Goal: Task Accomplishment & Management: Complete application form

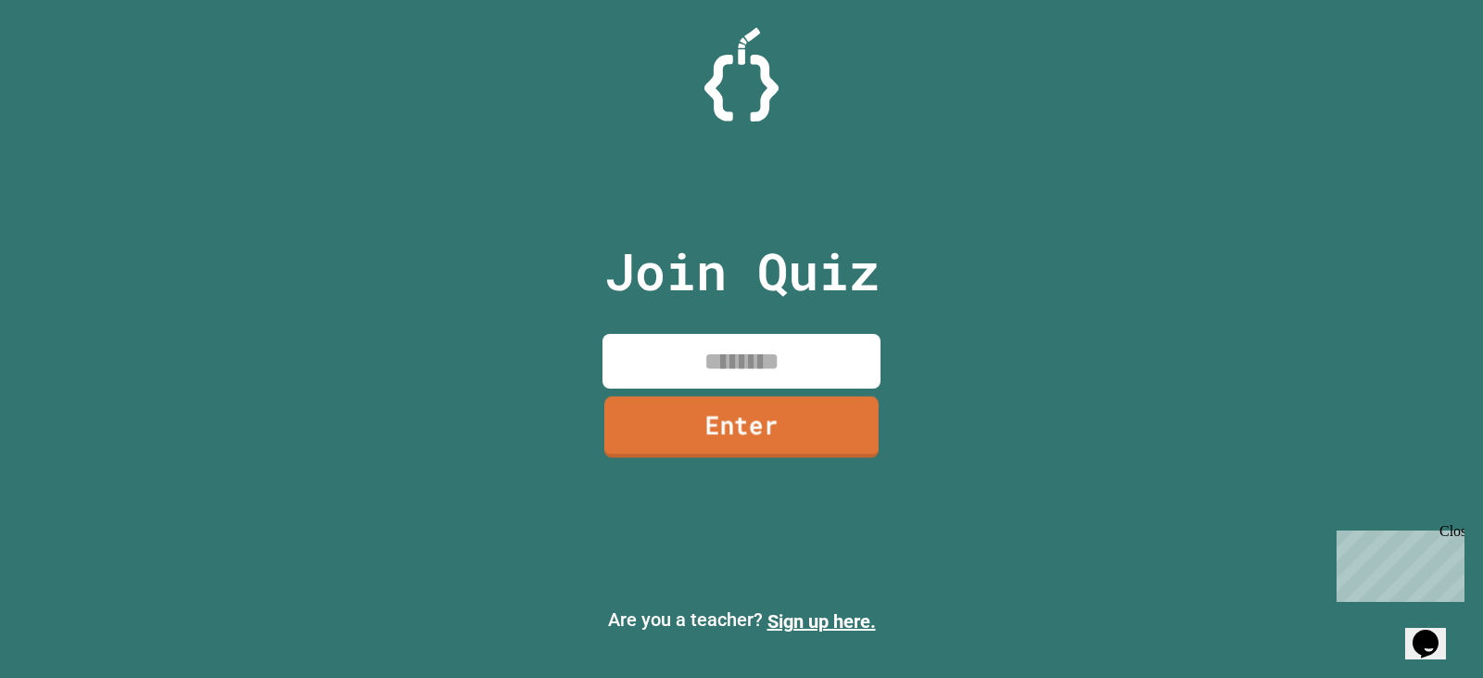
click at [792, 443] on link "Enter" at bounding box center [742, 426] width 274 height 61
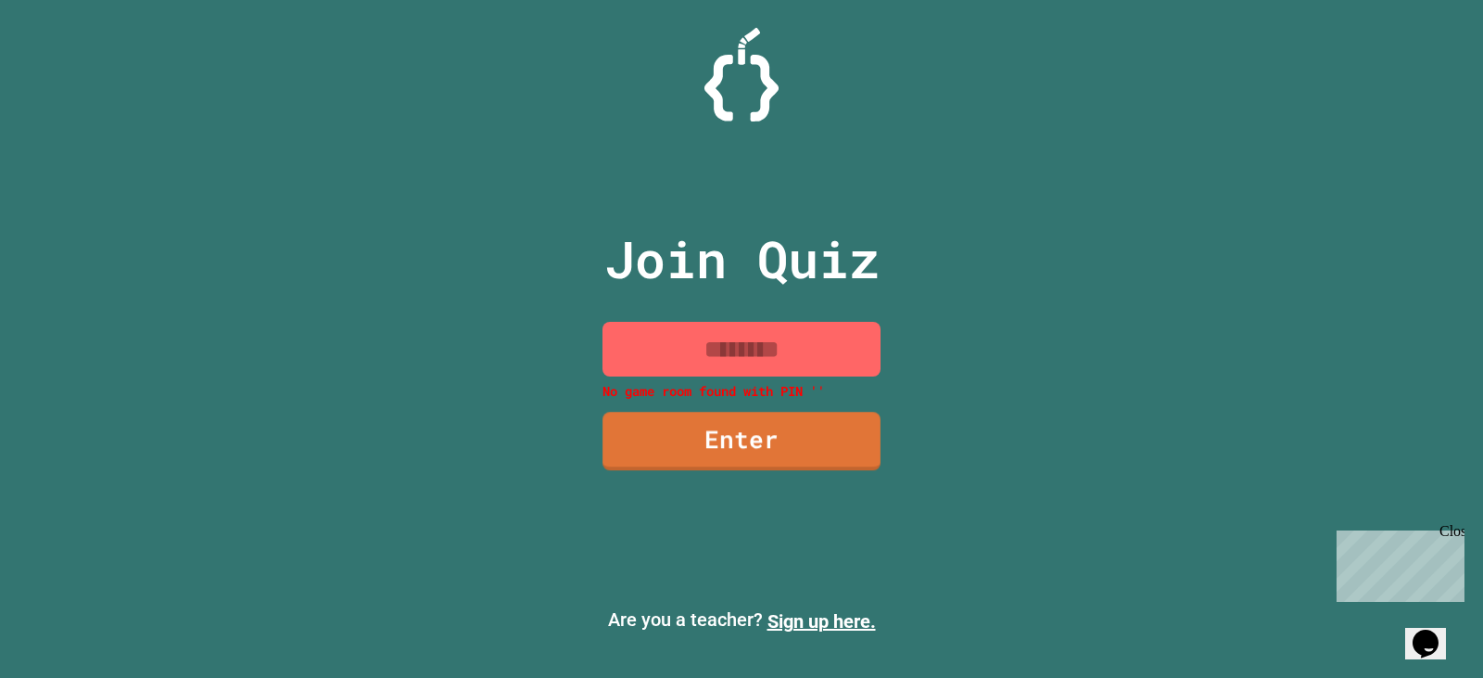
click at [852, 337] on input at bounding box center [742, 349] width 278 height 55
click at [820, 607] on p "Are you a teacher? Sign up here." at bounding box center [742, 620] width 1454 height 30
click at [824, 617] on link "Sign up here." at bounding box center [822, 621] width 108 height 22
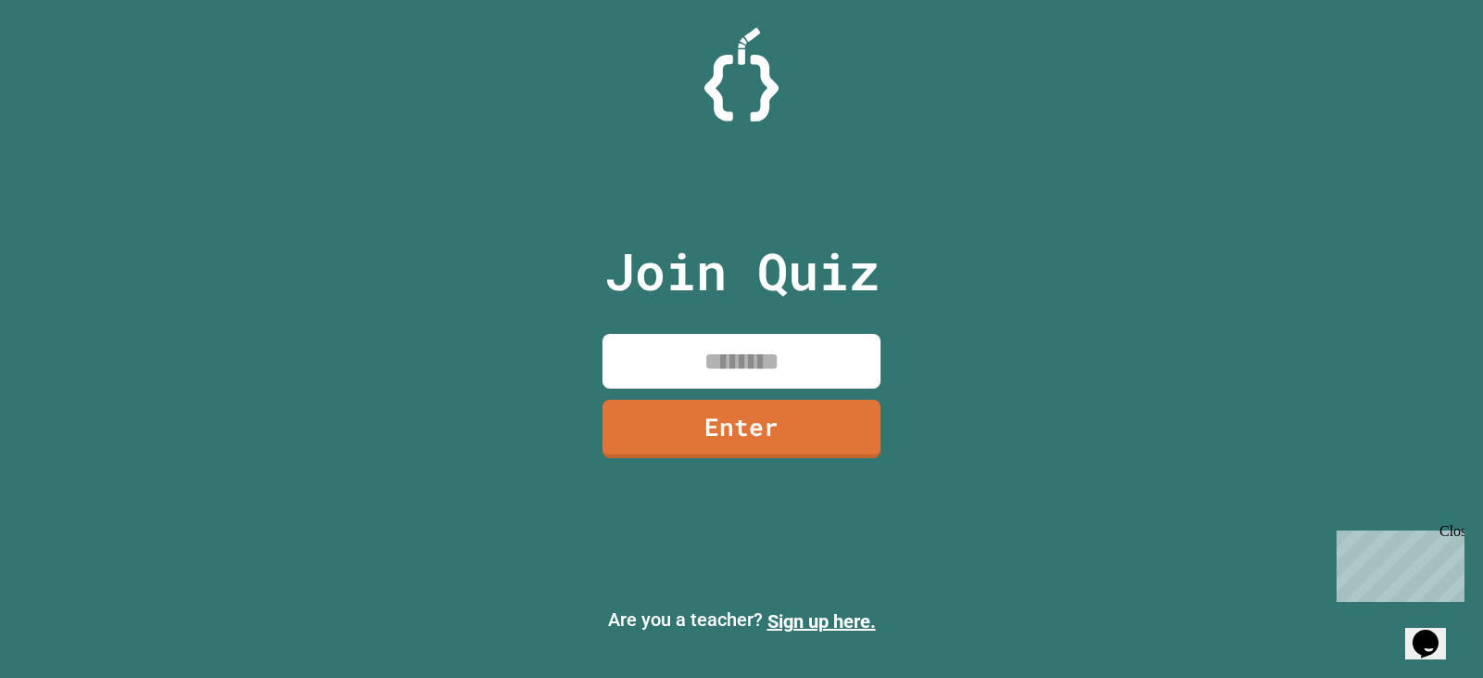
drag, startPoint x: 770, startPoint y: 197, endPoint x: 767, endPoint y: 185, distance: 12.4
click at [770, 200] on div "Join Quiz Enter" at bounding box center [742, 338] width 312 height 585
click at [754, 121] on img at bounding box center [742, 75] width 74 height 94
click at [744, 95] on img at bounding box center [742, 75] width 74 height 94
click at [1423, 633] on icon "Chat widget" at bounding box center [1426, 644] width 26 height 28
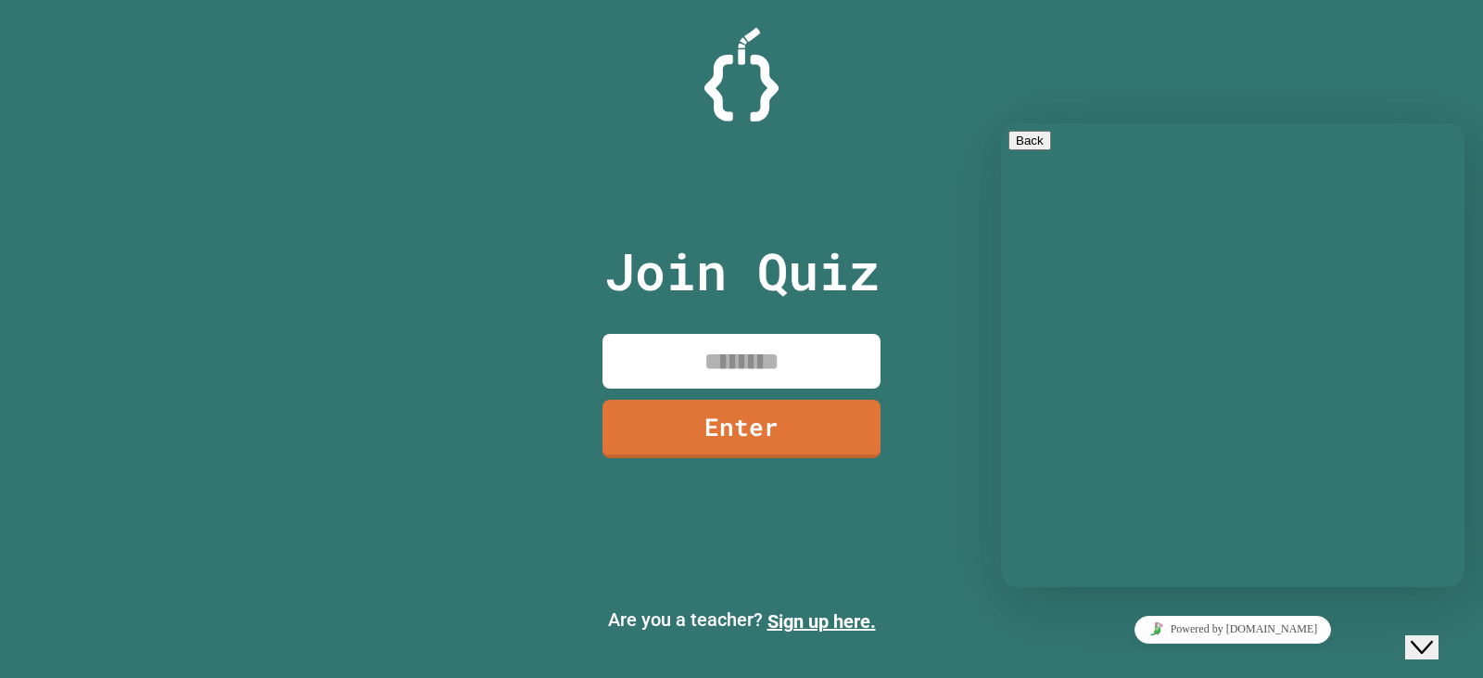
click at [1419, 636] on div "Close Chat This icon closes the chat window." at bounding box center [1422, 647] width 22 height 22
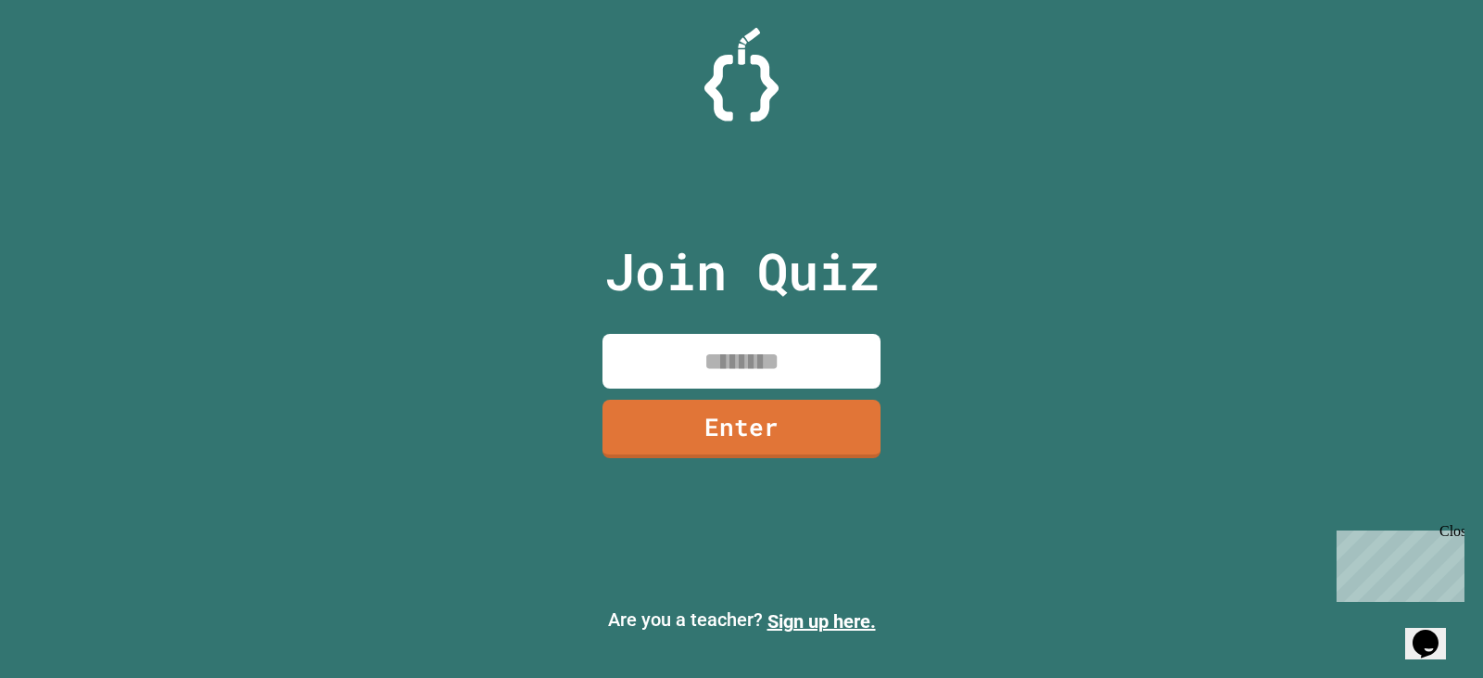
click at [1446, 522] on div "Join Quiz Enter Are you a teacher? Sign up here." at bounding box center [741, 339] width 1483 height 678
click at [1450, 530] on div "Close" at bounding box center [1451, 534] width 23 height 23
click at [846, 610] on p "Are you a teacher? Sign up here." at bounding box center [742, 620] width 1454 height 30
click at [851, 614] on link "Sign up here." at bounding box center [822, 621] width 108 height 22
click at [720, 374] on input at bounding box center [742, 361] width 278 height 55
